Goal: Obtain resource: Download file/media

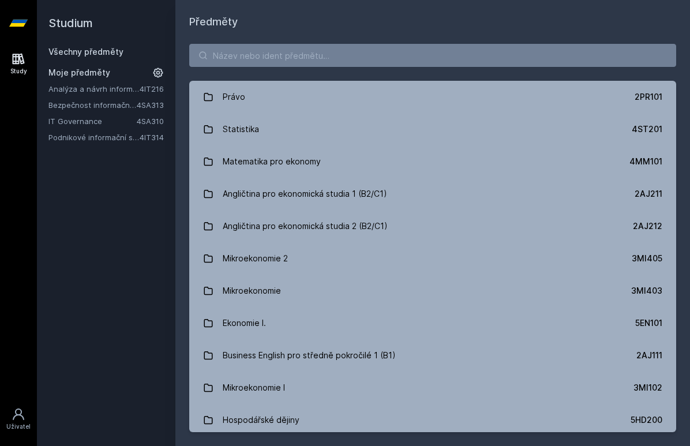
click at [87, 103] on link "Bezpečnost informačních systémů" at bounding box center [92, 105] width 88 height 12
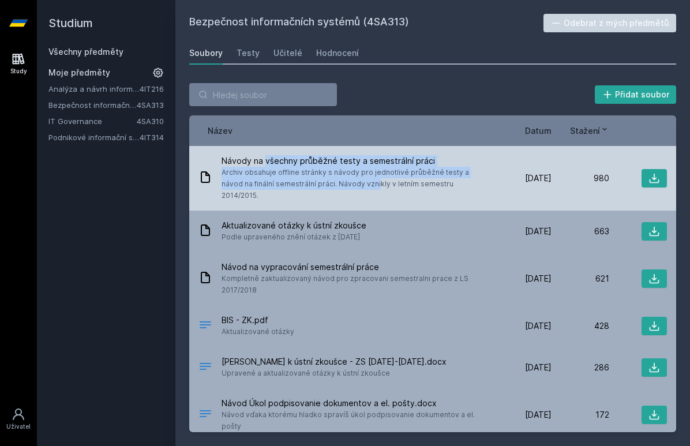
drag, startPoint x: 265, startPoint y: 161, endPoint x: 301, endPoint y: 181, distance: 40.8
click at [301, 181] on div "Návody na všechny průběžné testy a semestrální práci Archiv obsahuje offline st…" at bounding box center [356, 178] width 268 height 46
click at [301, 181] on span "Archiv obsahuje offline stránky s návody pro jednotlivé průběžné testy a návod …" at bounding box center [356, 184] width 268 height 35
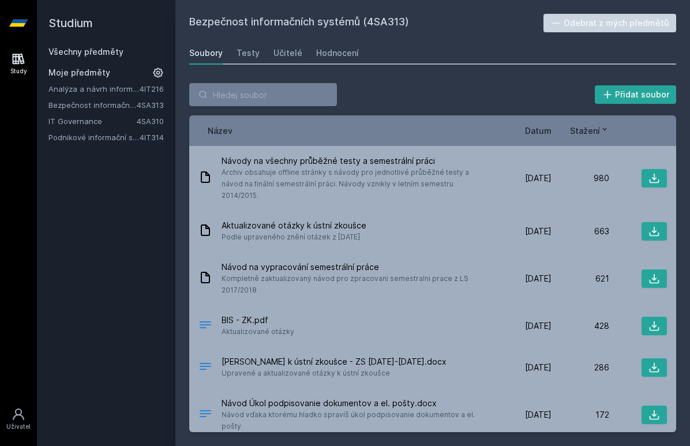
click at [543, 130] on span "Datum" at bounding box center [538, 131] width 27 height 12
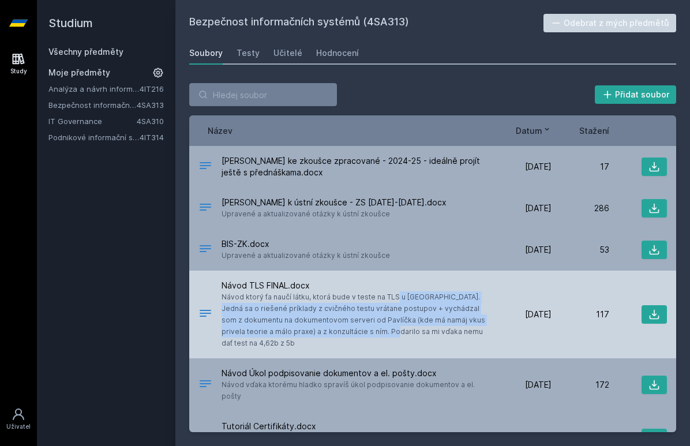
drag, startPoint x: 347, startPoint y: 298, endPoint x: 348, endPoint y: 327, distance: 28.9
click at [348, 327] on span "Návod ktorý ťa naučí látku, ktorá bude v teste na TLS u [GEOGRAPHIC_DATA]. Jedn…" at bounding box center [356, 320] width 268 height 58
click at [649, 320] on button at bounding box center [654, 314] width 25 height 18
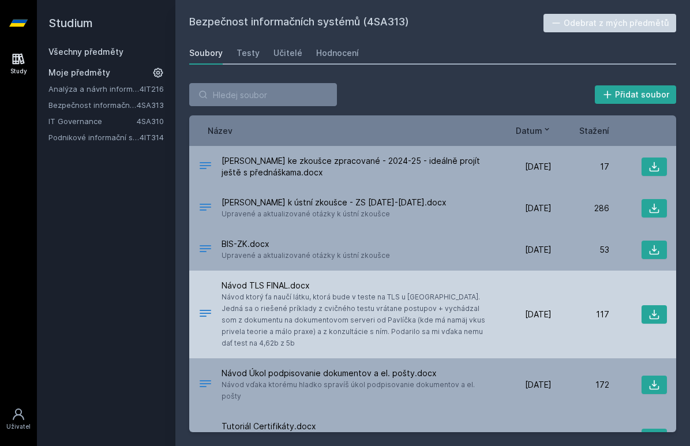
click at [347, 288] on span "Návod TLS FINAL.docx" at bounding box center [356, 286] width 268 height 12
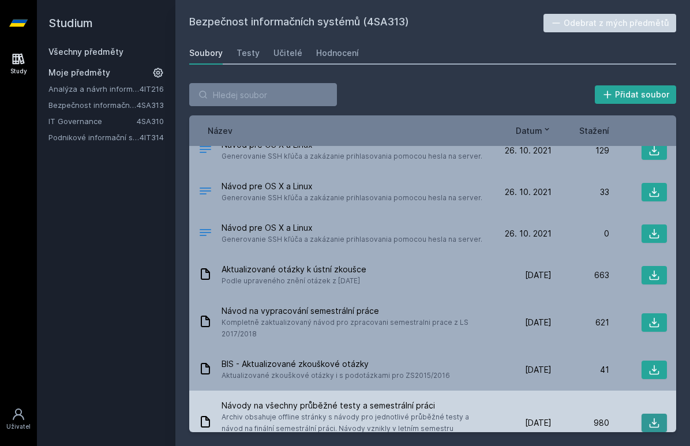
click at [656, 417] on icon at bounding box center [654, 423] width 12 height 12
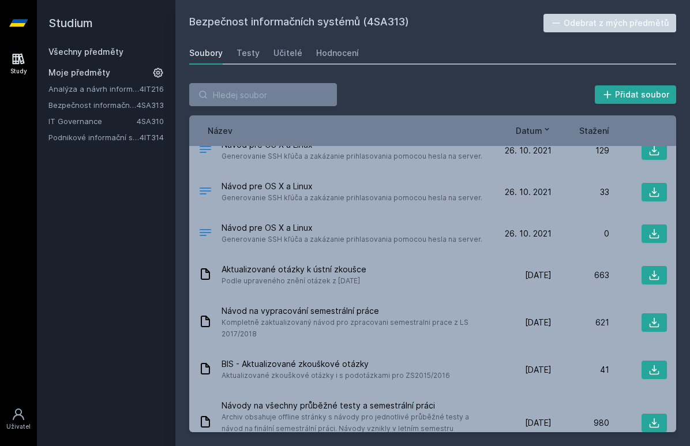
click at [552, 97] on div "Přidat soubor" at bounding box center [432, 94] width 487 height 23
